Goal: Task Accomplishment & Management: Manage account settings

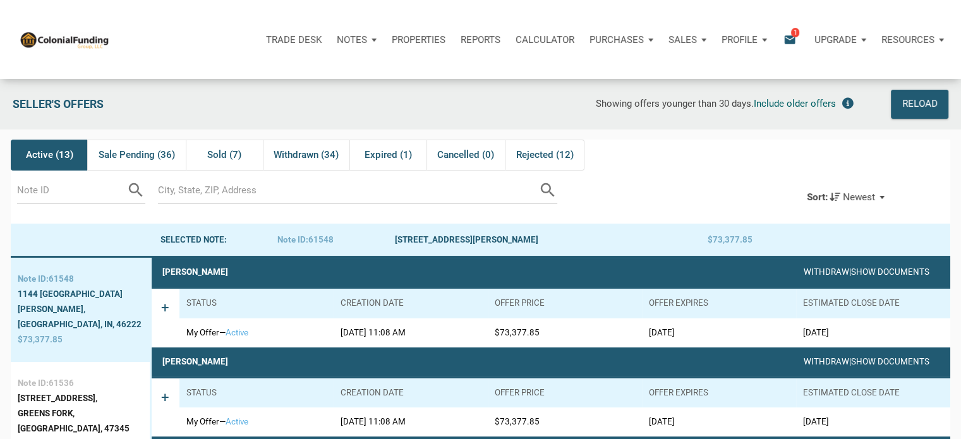
click at [885, 196] on div "Sort: Newest" at bounding box center [845, 197] width 99 height 28
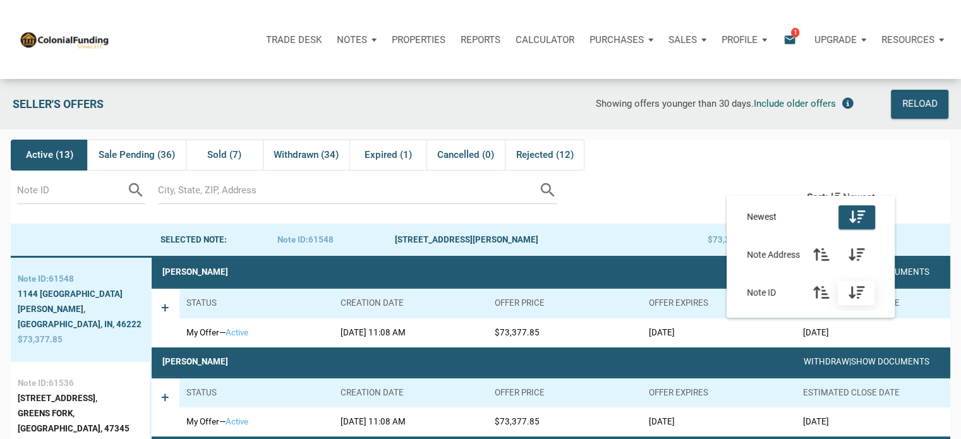
click at [862, 285] on div "button" at bounding box center [856, 293] width 37 height 24
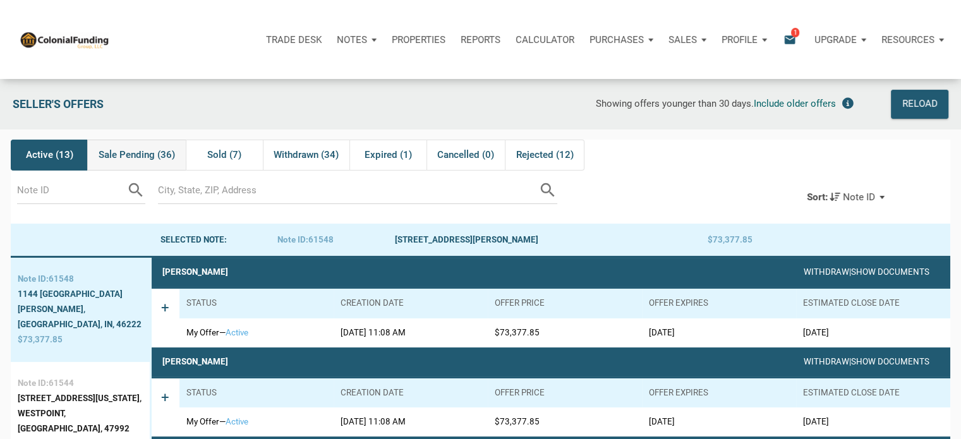
click at [136, 151] on span "Sale Pending (36)" at bounding box center [137, 154] width 76 height 15
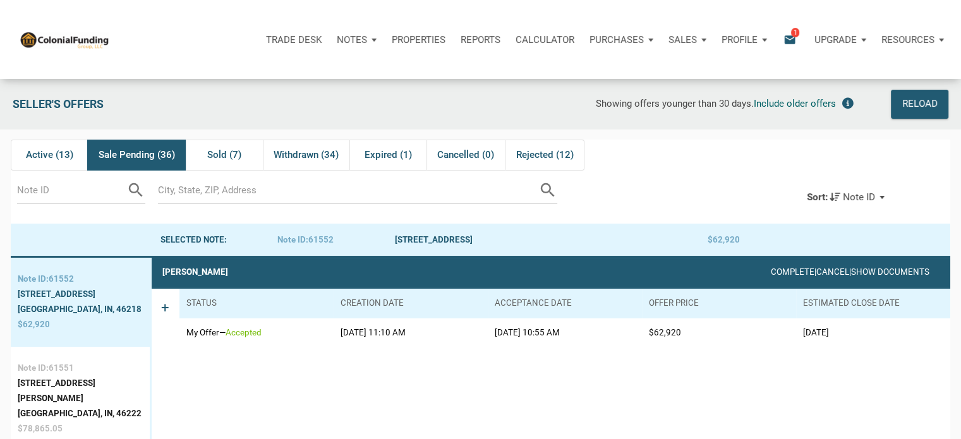
click at [121, 155] on span "Sale Pending (36)" at bounding box center [137, 154] width 76 height 15
click at [354, 39] on p "Notes" at bounding box center [352, 39] width 30 height 11
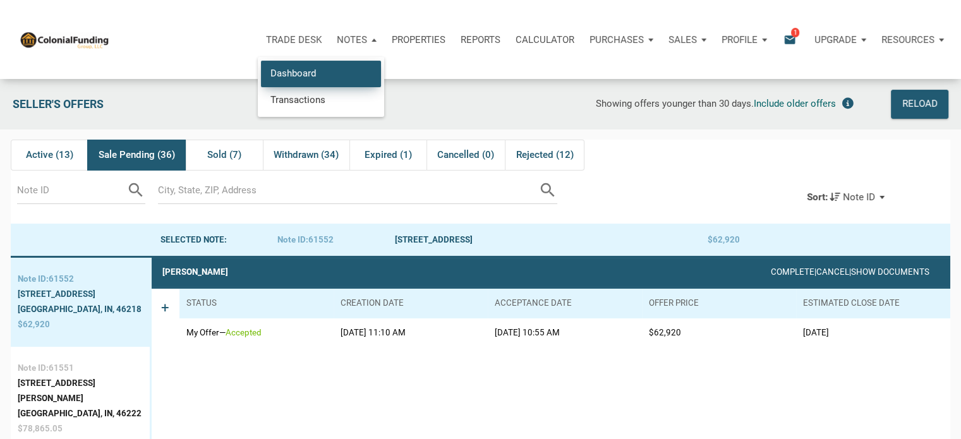
click at [293, 73] on link "Dashboard" at bounding box center [321, 74] width 120 height 26
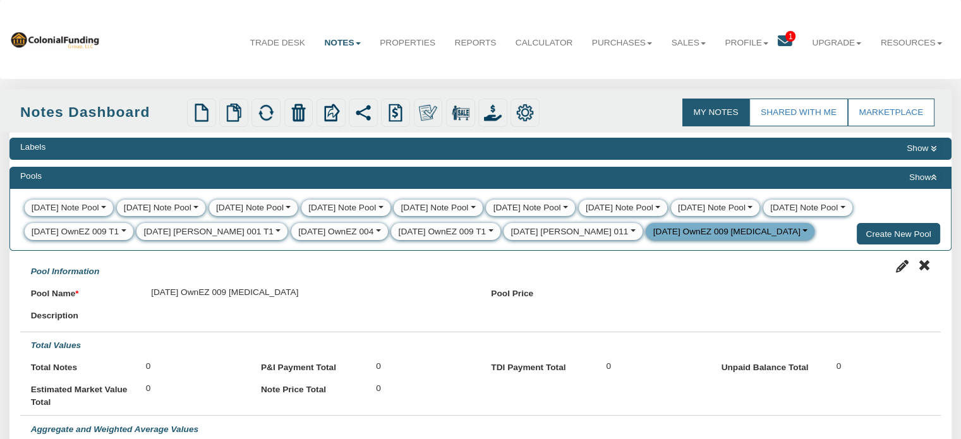
click at [665, 236] on div "[DATE] OwnEZ 009 [MEDICAL_DATA]" at bounding box center [726, 232] width 147 height 13
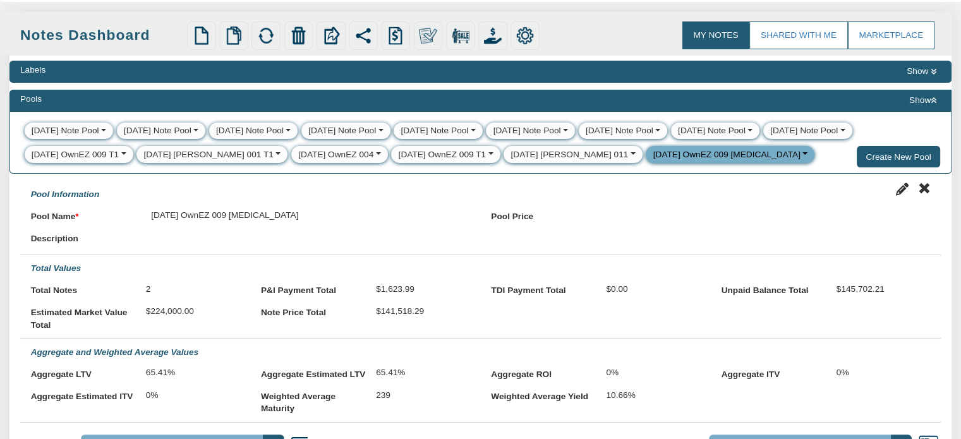
scroll to position [62, 0]
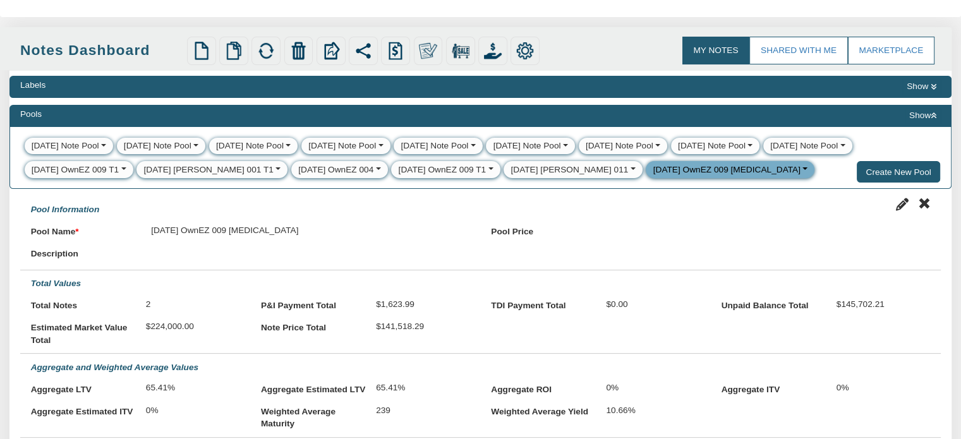
click at [530, 168] on div "8-26-25 Snodgrass 011" at bounding box center [570, 170] width 118 height 13
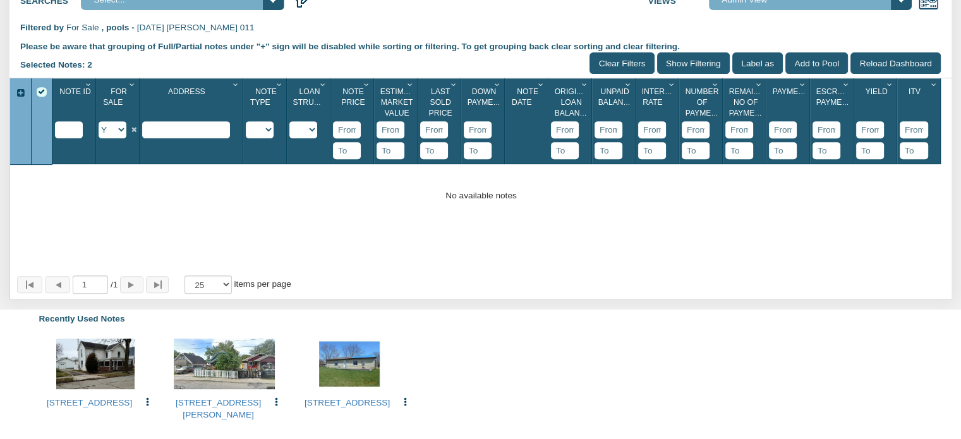
scroll to position [528, 0]
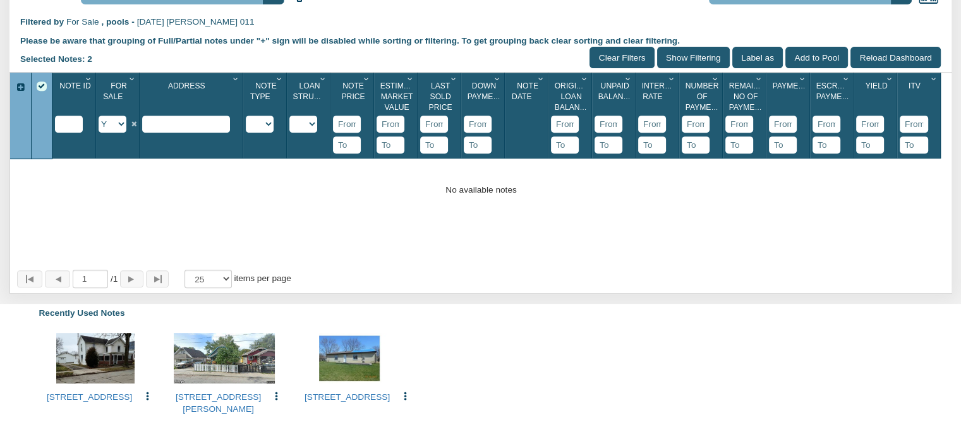
click at [119, 133] on select "Y N IP" at bounding box center [113, 124] width 28 height 17
select select "string:IP"
click at [99, 128] on select "Y N IP" at bounding box center [113, 124] width 28 height 17
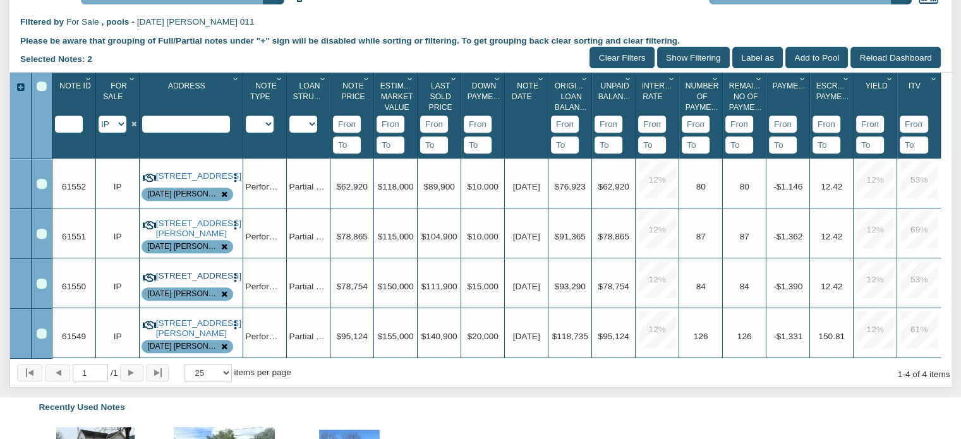
click at [194, 281] on link "816 Waldemere Ave, Indianapolis, IN, 46241" at bounding box center [191, 276] width 71 height 10
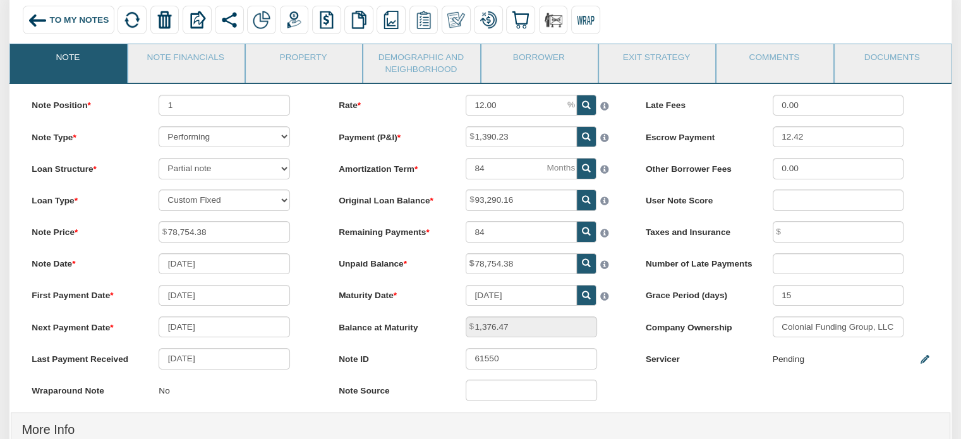
scroll to position [92, 0]
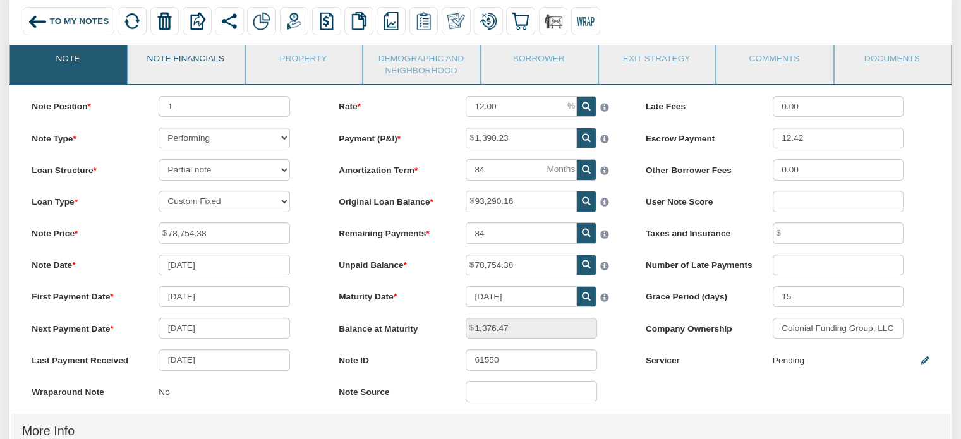
click at [204, 60] on link "Note Financials" at bounding box center [185, 61] width 115 height 32
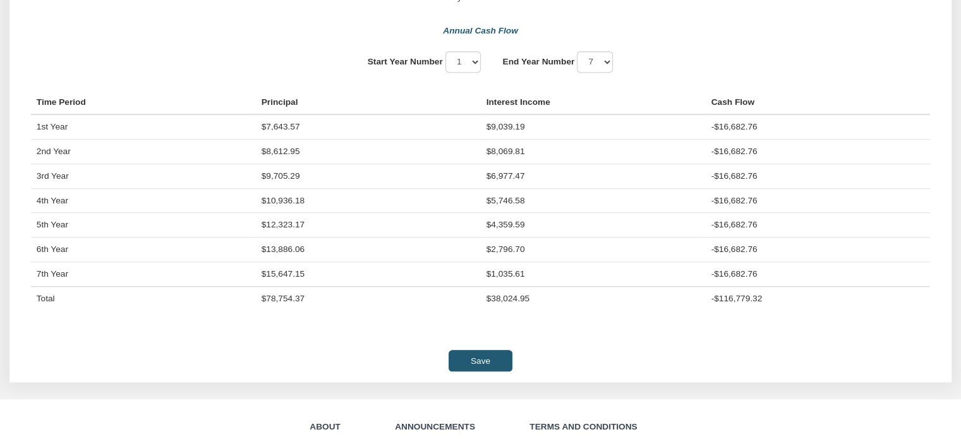
scroll to position [993, 0]
